Goal: Information Seeking & Learning: Find specific page/section

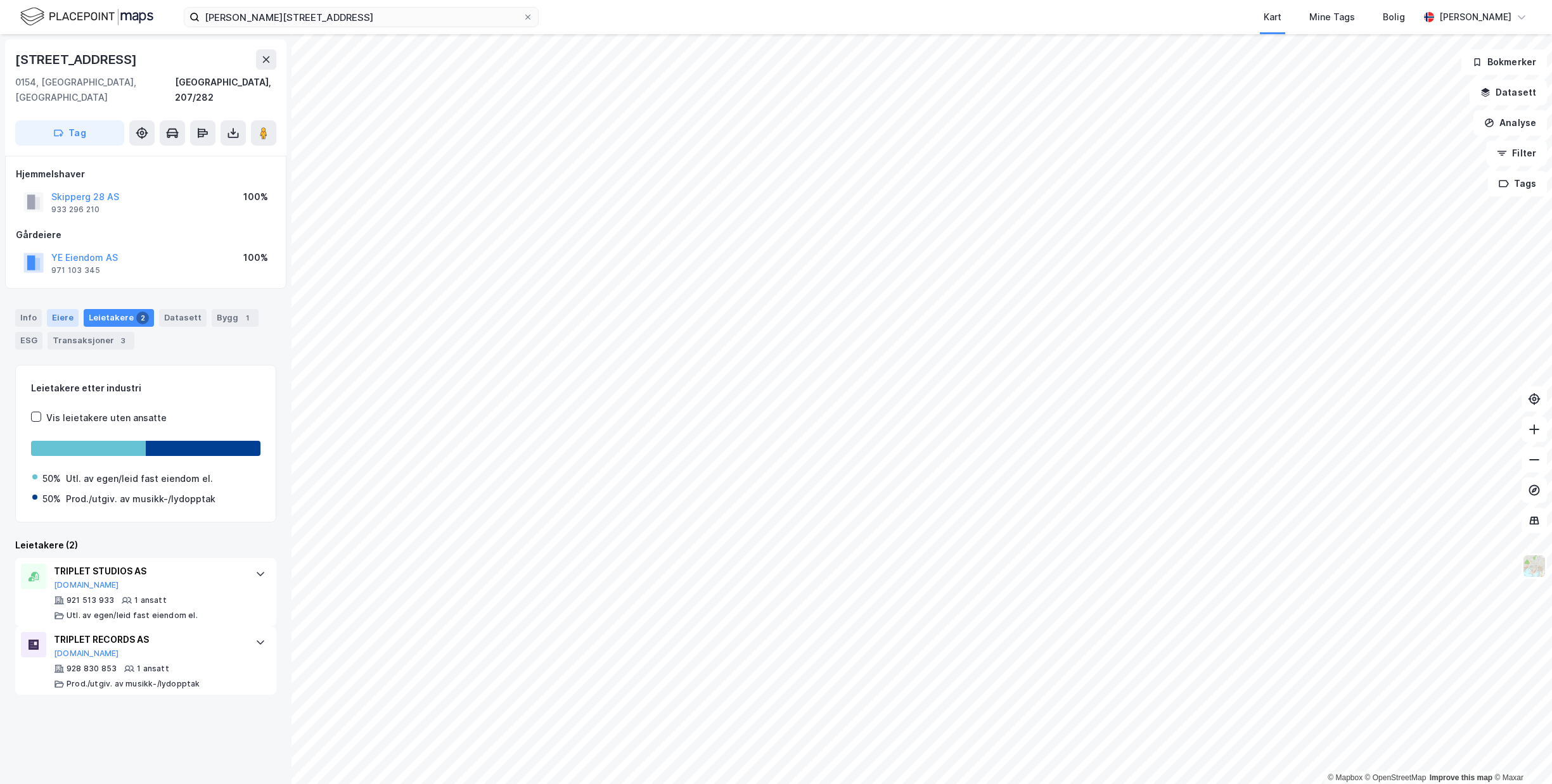
click at [58, 309] on div "Eiere" at bounding box center [63, 318] width 31 height 18
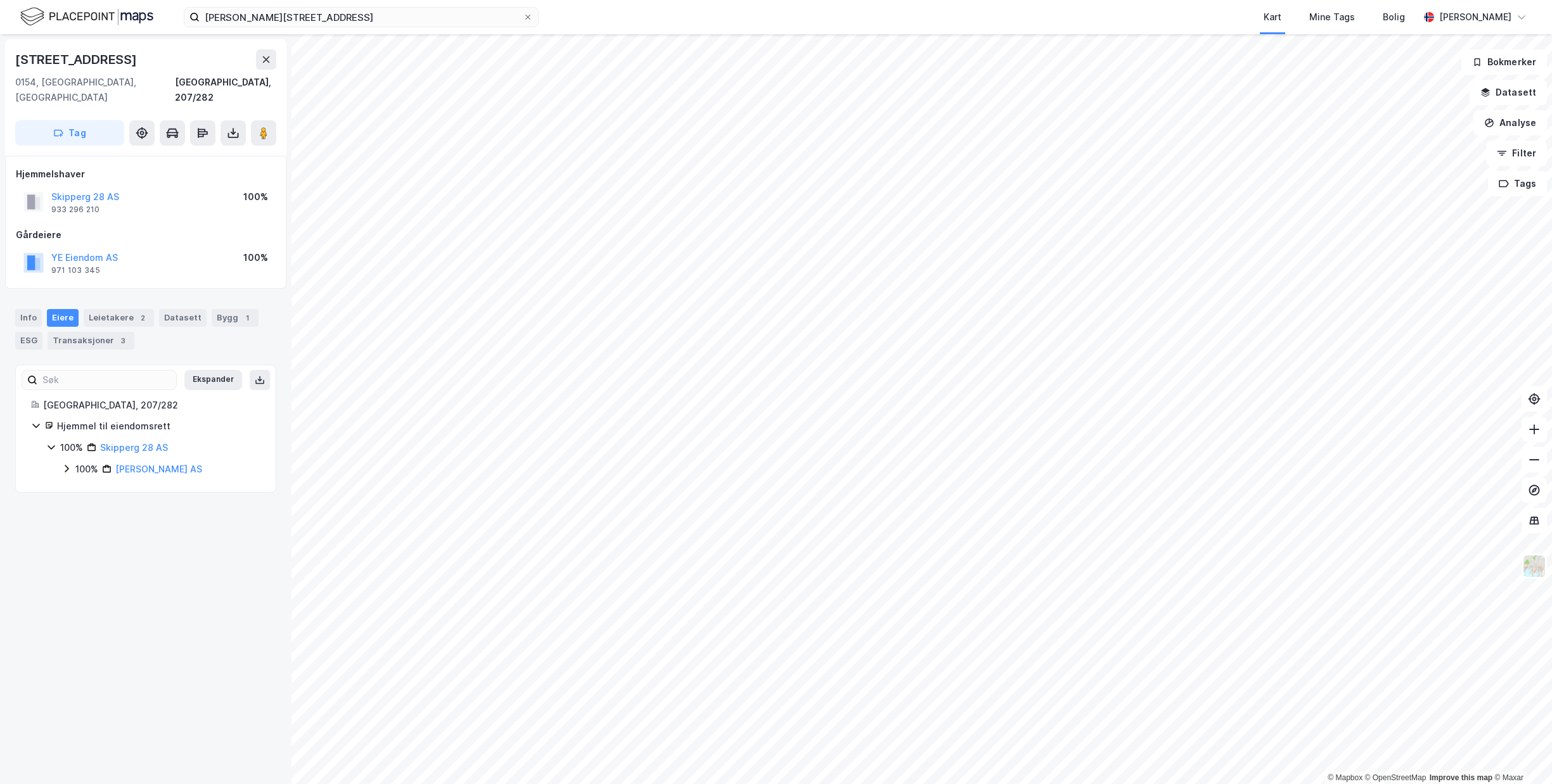
click at [66, 464] on icon at bounding box center [67, 469] width 10 height 10
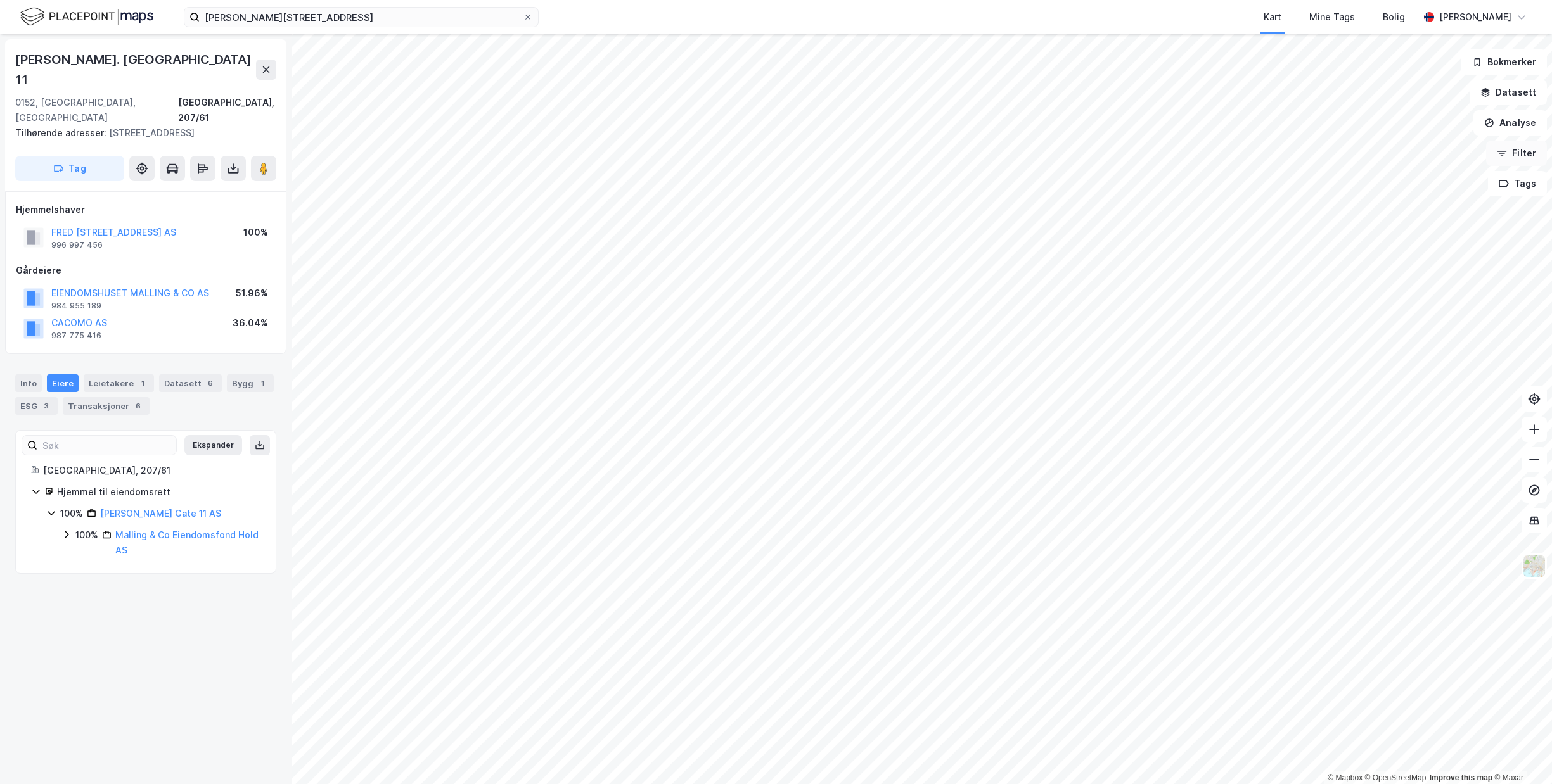
click at [1518, 151] on button "Filter" at bounding box center [1516, 154] width 61 height 25
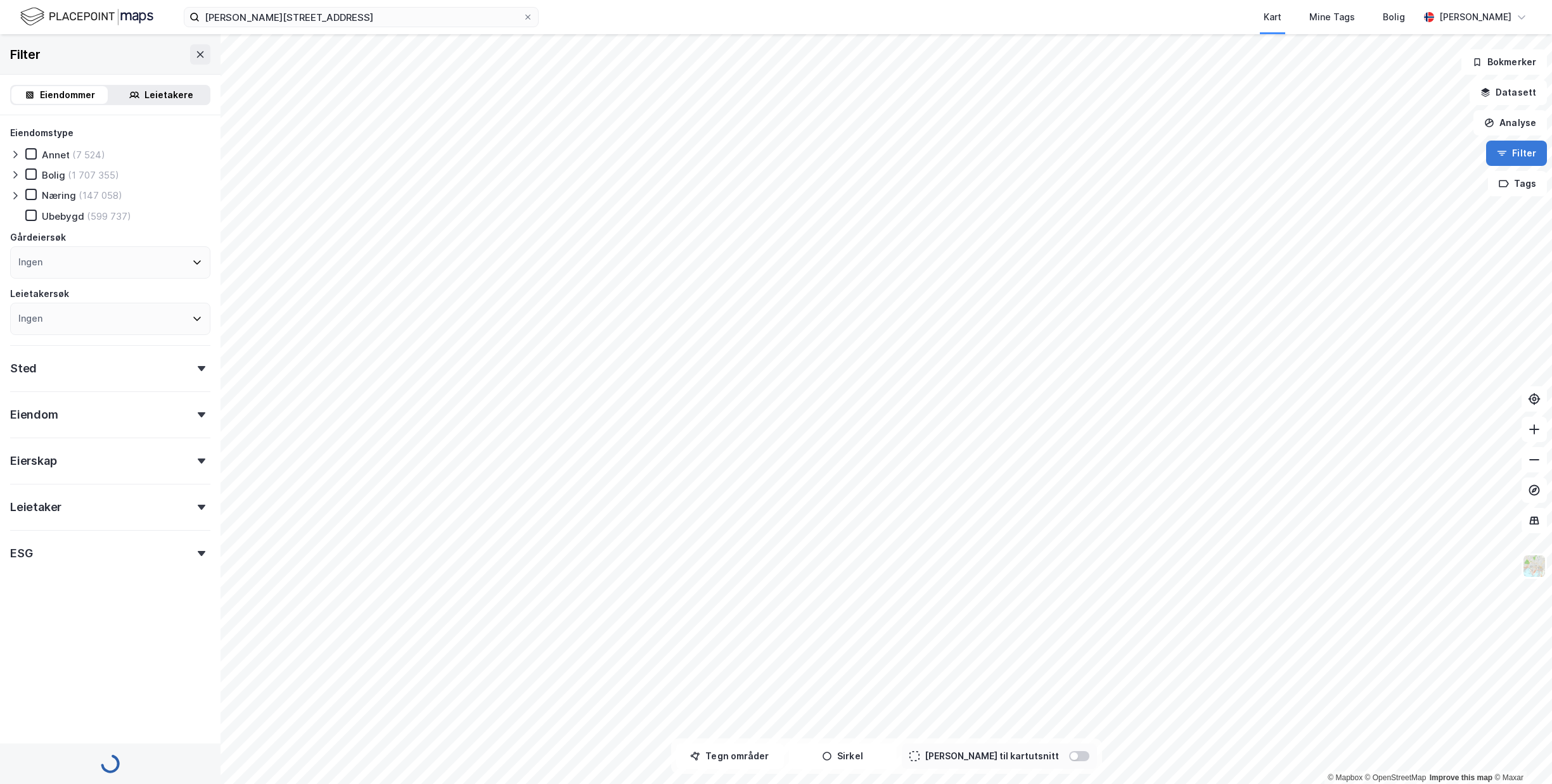
click at [1518, 151] on button "Filter" at bounding box center [1516, 154] width 61 height 25
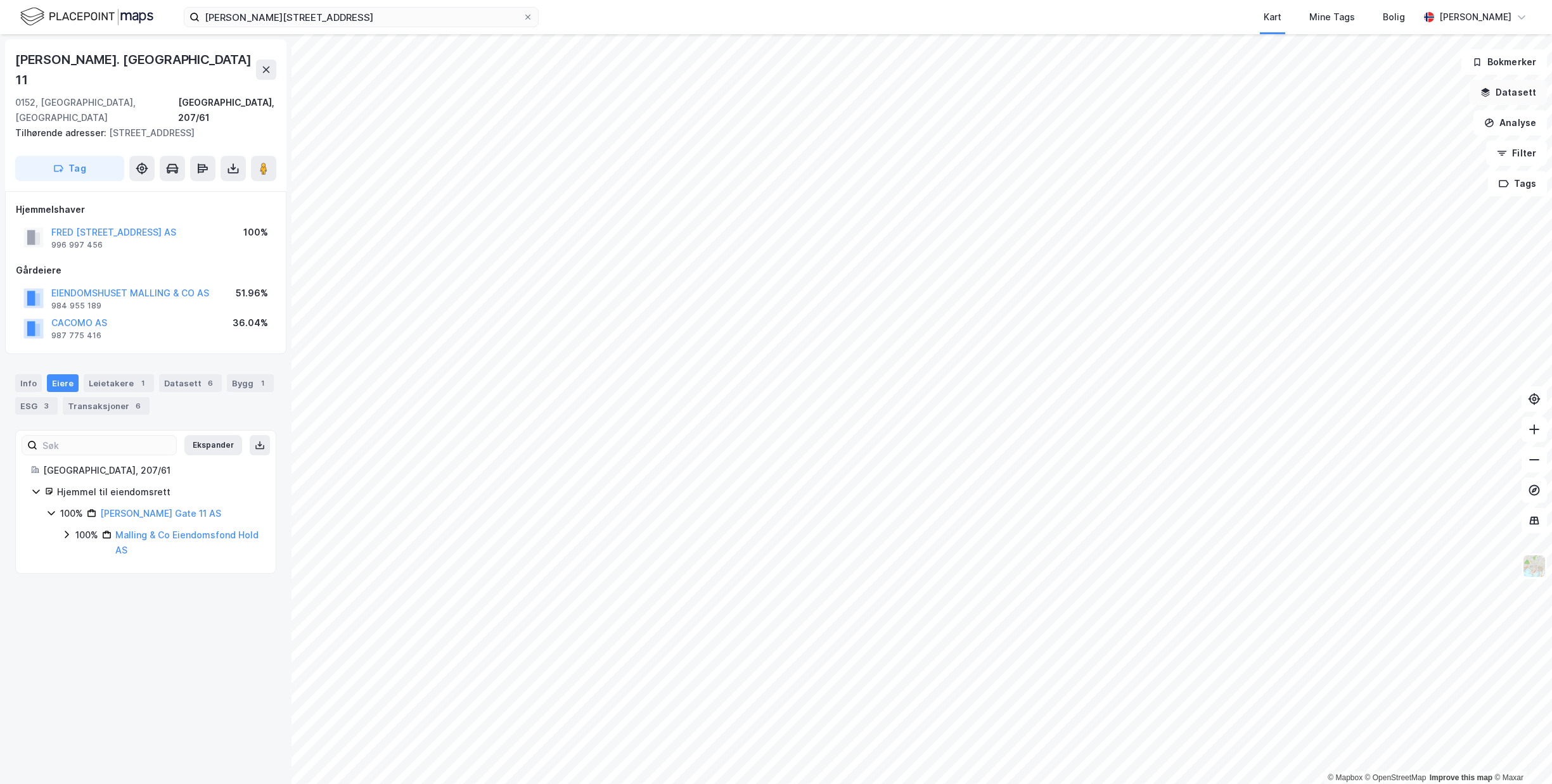
click at [1511, 88] on button "Datasett" at bounding box center [1508, 93] width 77 height 25
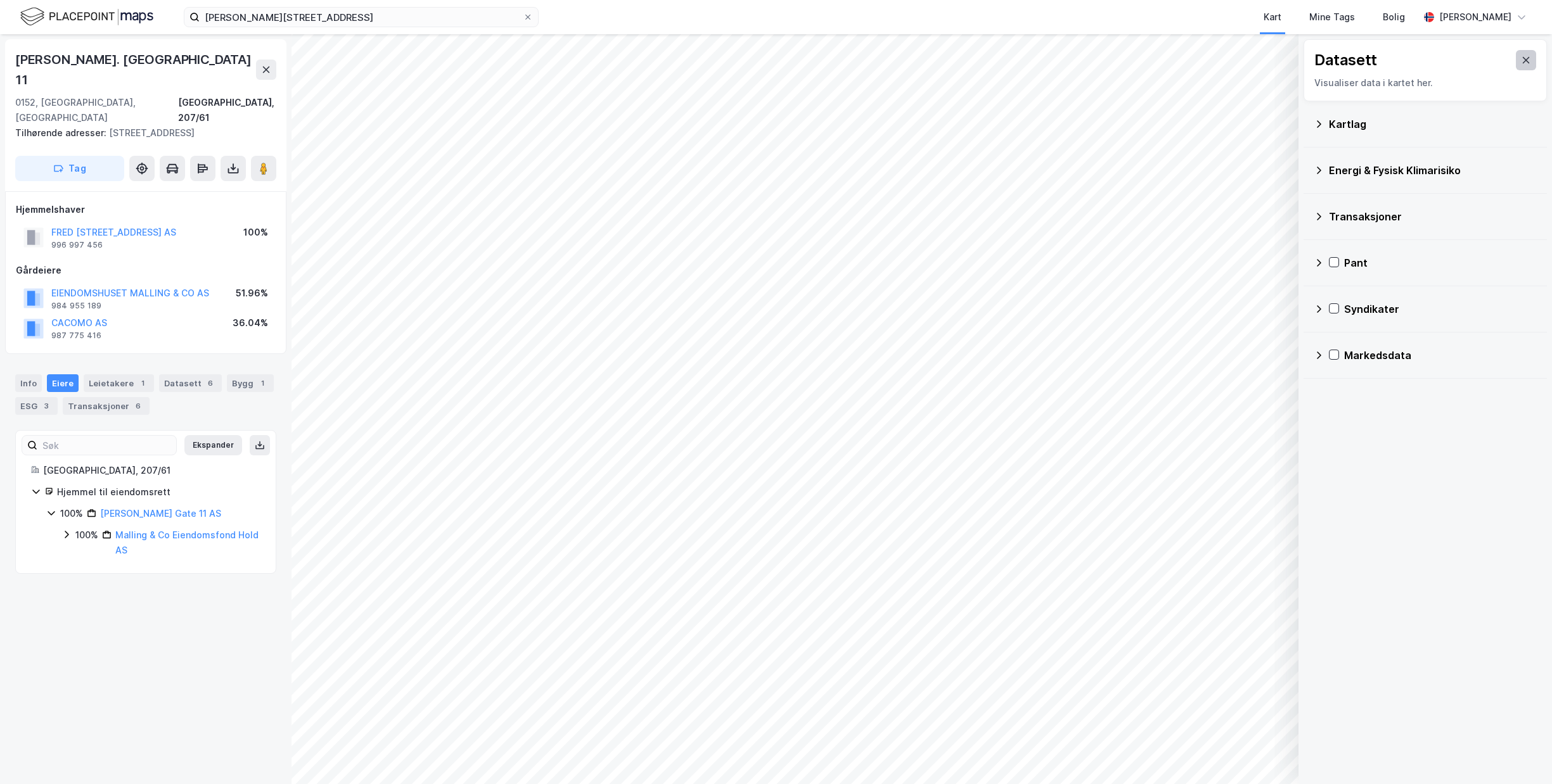
click at [1521, 55] on button at bounding box center [1526, 60] width 20 height 20
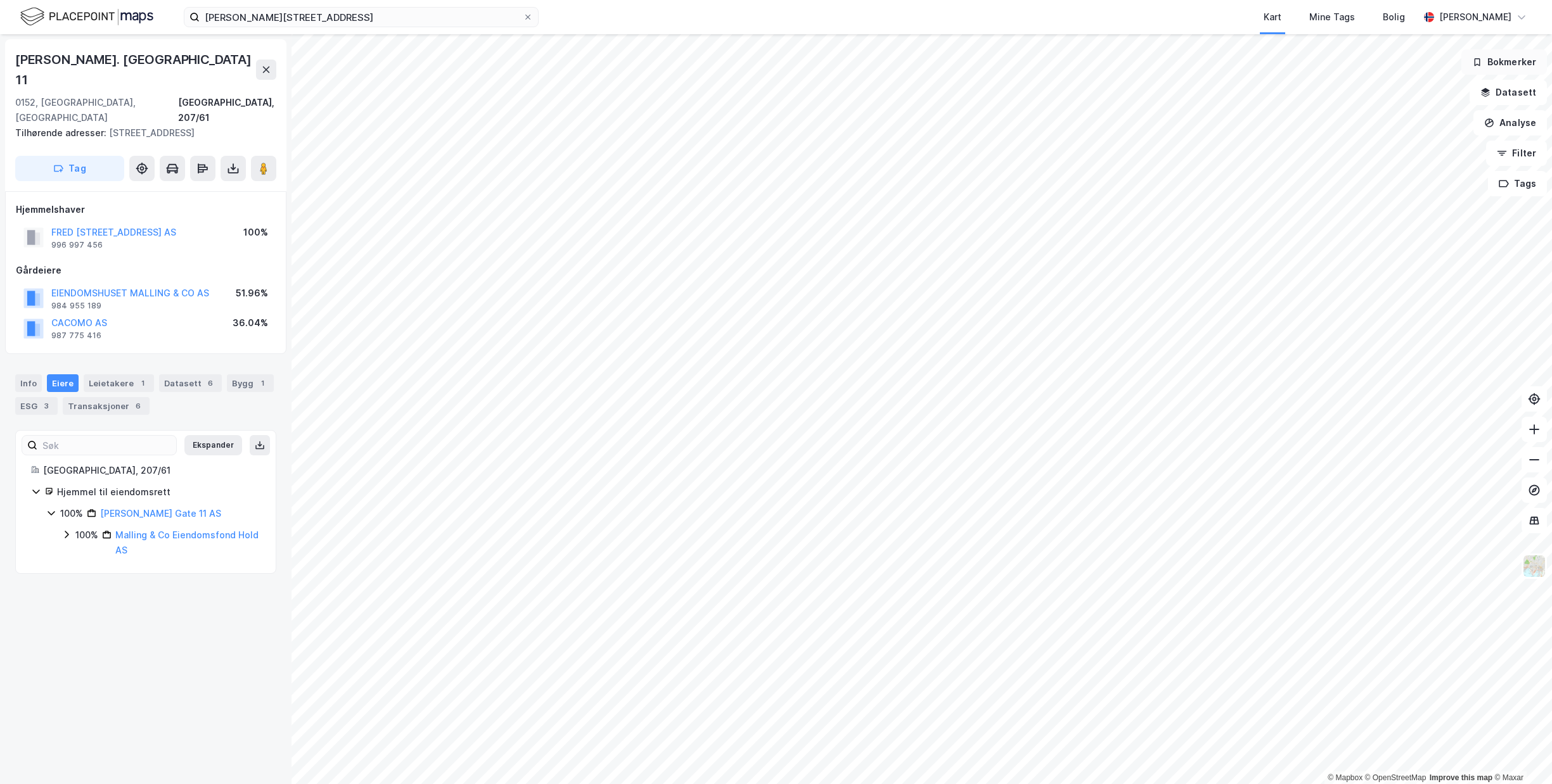
click at [1524, 64] on button "Bokmerker" at bounding box center [1504, 62] width 85 height 25
click at [1440, 71] on icon at bounding box center [1436, 70] width 10 height 10
click at [1524, 185] on button "Tags" at bounding box center [1518, 183] width 59 height 25
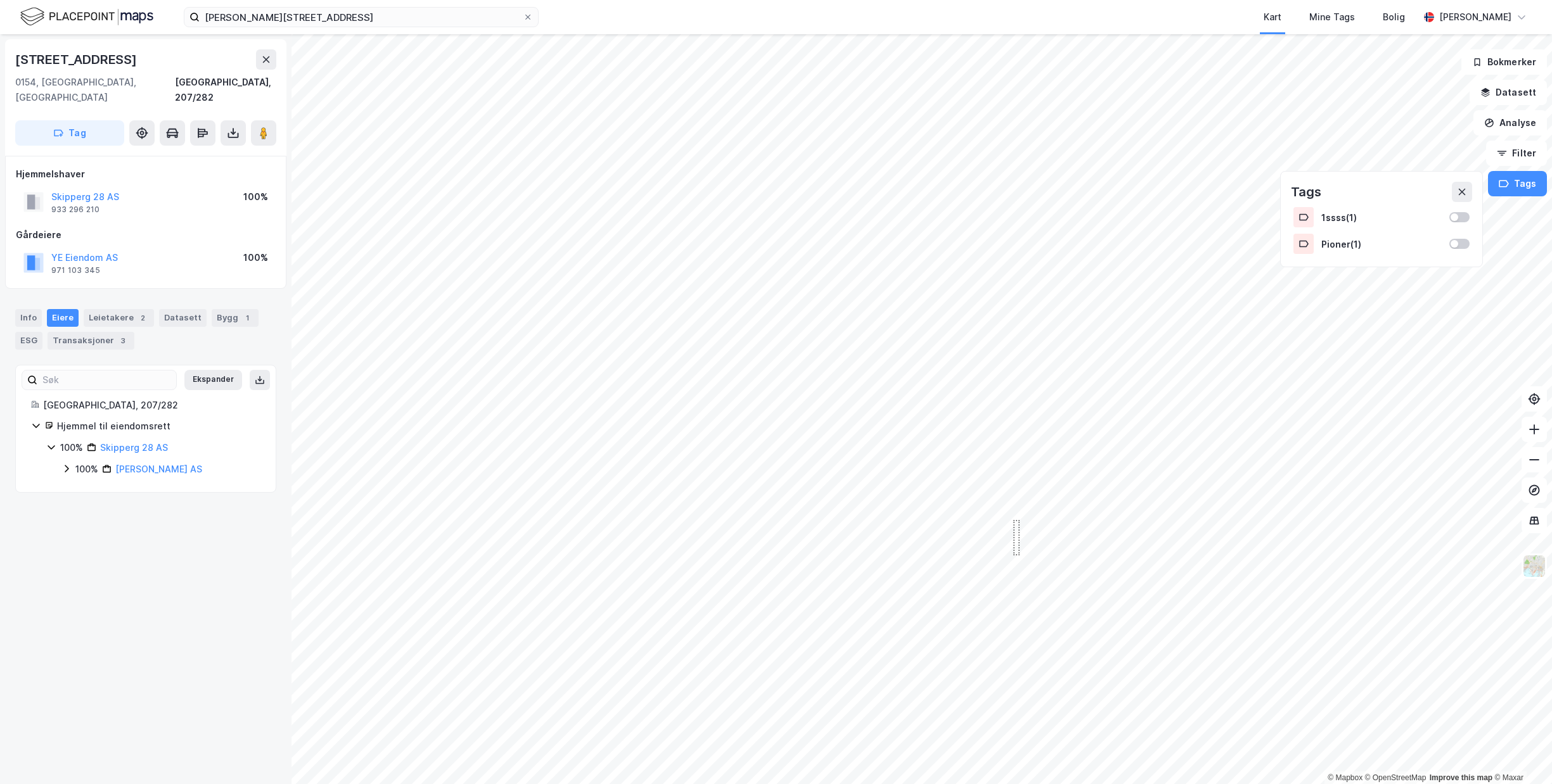
click at [1013, 520] on div "© Mapbox © OpenStreetMap Improve this map © Maxar" at bounding box center [776, 410] width 1552 height 750
